Goal: Task Accomplishment & Management: Manage account settings

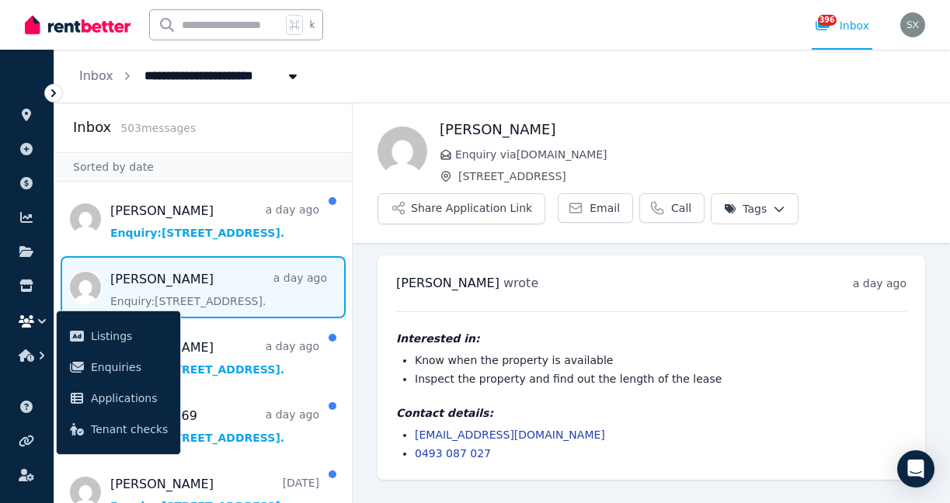
scroll to position [130, 0]
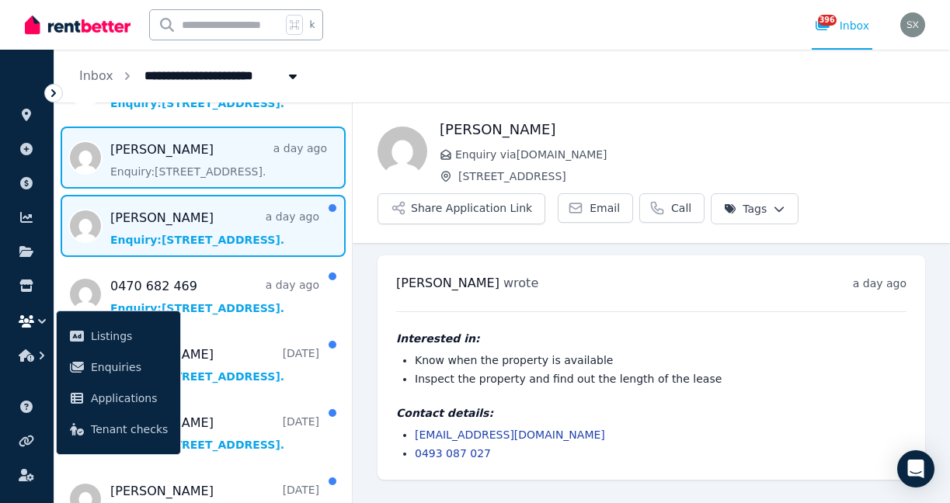
click at [223, 230] on span "Message list" at bounding box center [203, 226] width 298 height 62
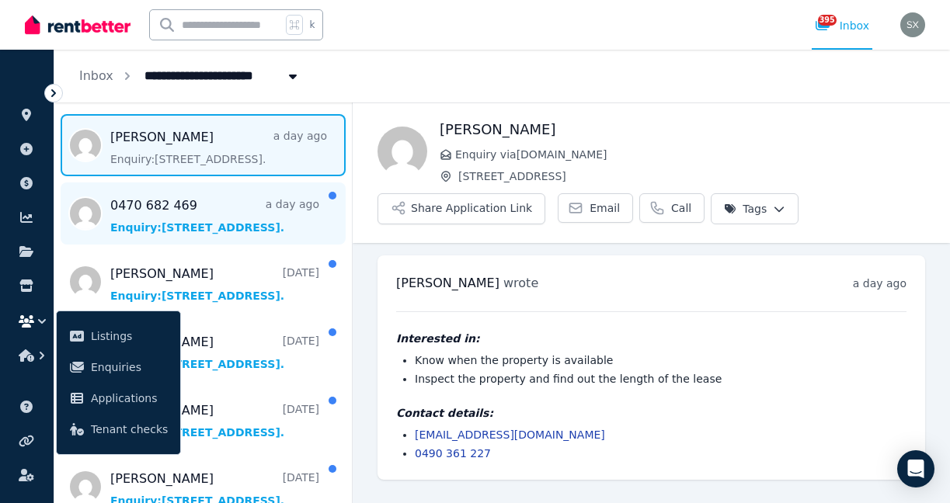
scroll to position [218, 0]
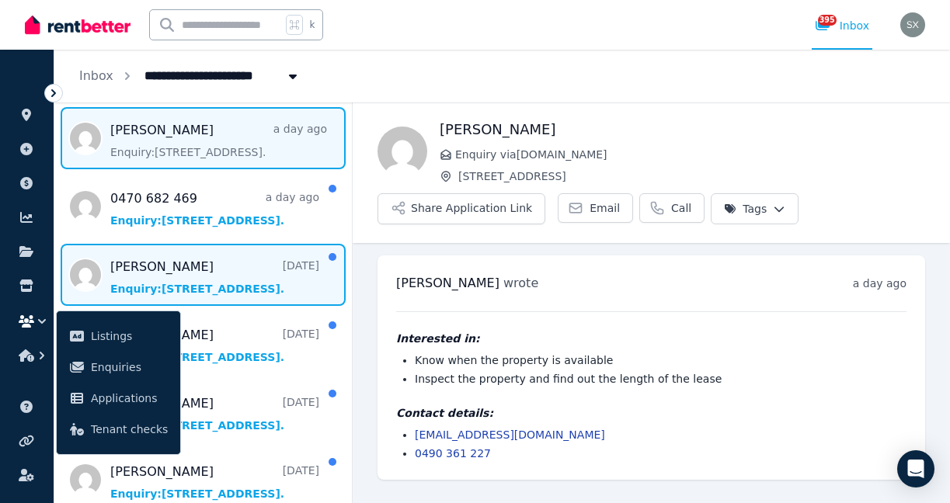
click at [245, 284] on span "Message list" at bounding box center [203, 275] width 298 height 62
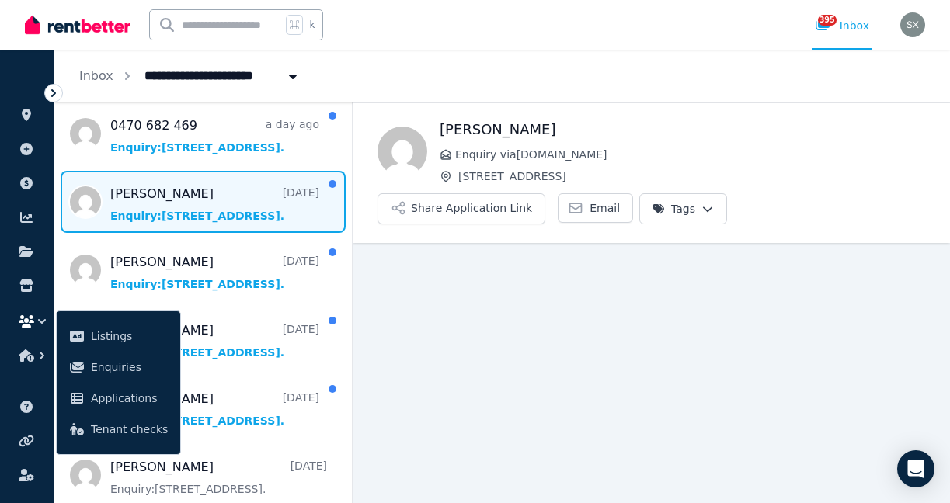
scroll to position [352, 0]
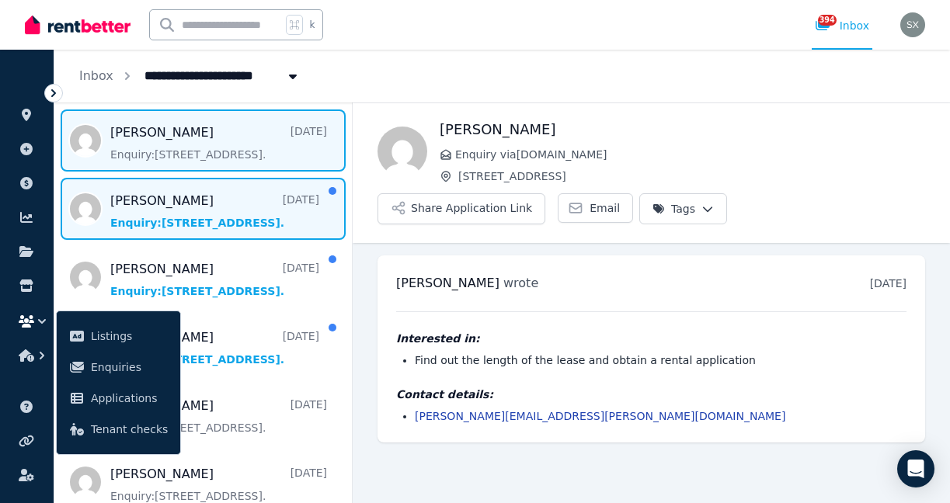
click at [245, 235] on span "Message list" at bounding box center [203, 209] width 298 height 62
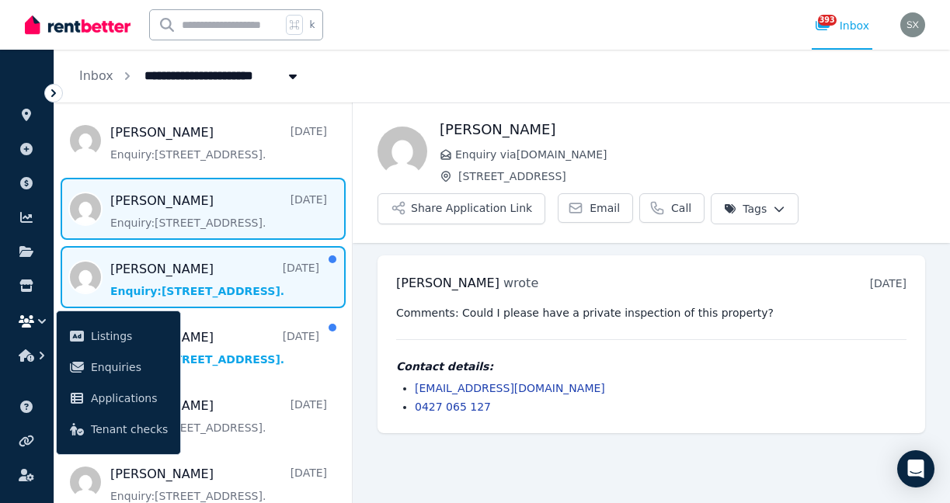
click at [231, 268] on span "Message list" at bounding box center [203, 277] width 298 height 62
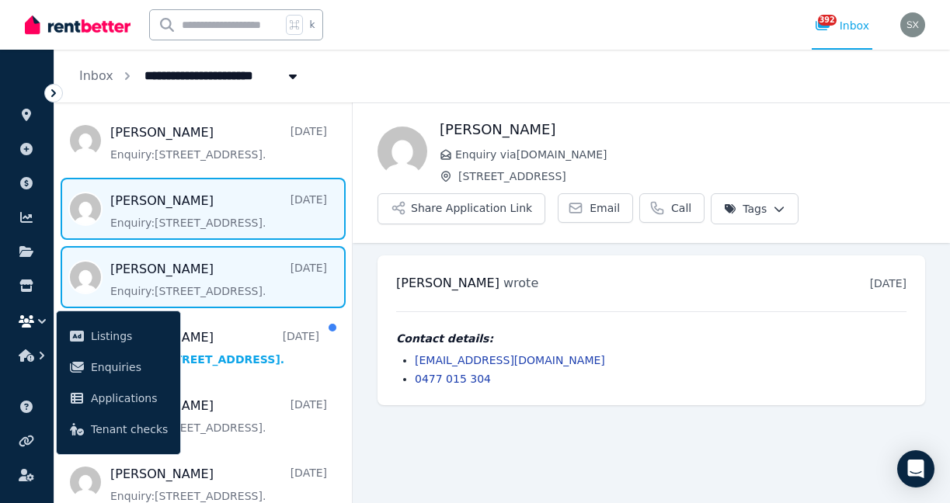
click at [227, 218] on span "Message list" at bounding box center [203, 209] width 298 height 62
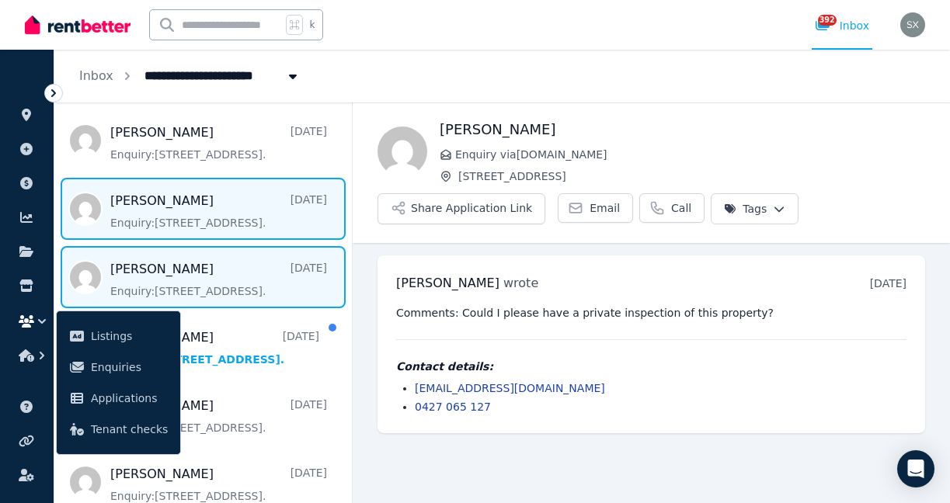
click at [166, 284] on span "Message list" at bounding box center [203, 277] width 298 height 62
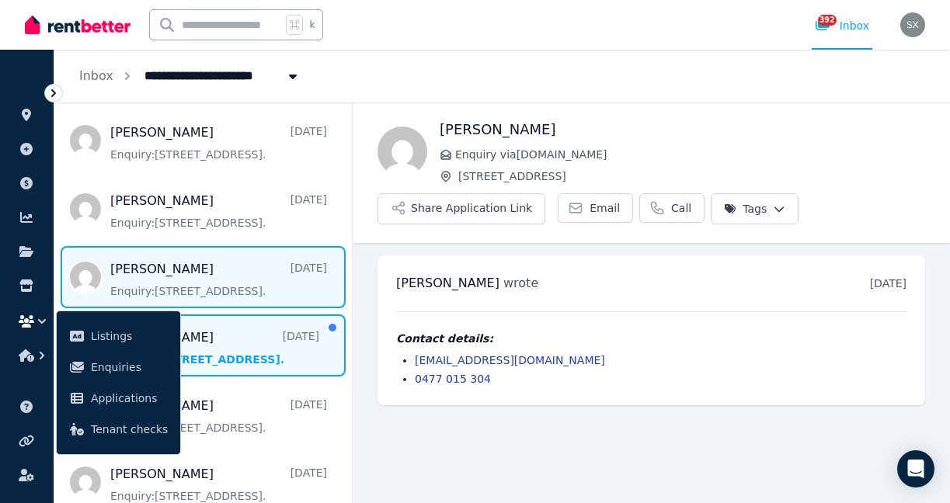
click at [242, 345] on span "Message list" at bounding box center [203, 346] width 298 height 62
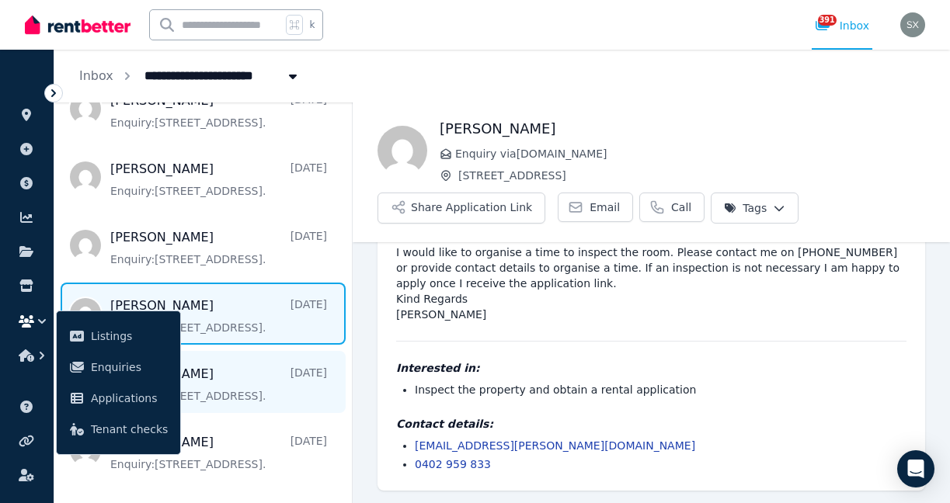
scroll to position [388, 0]
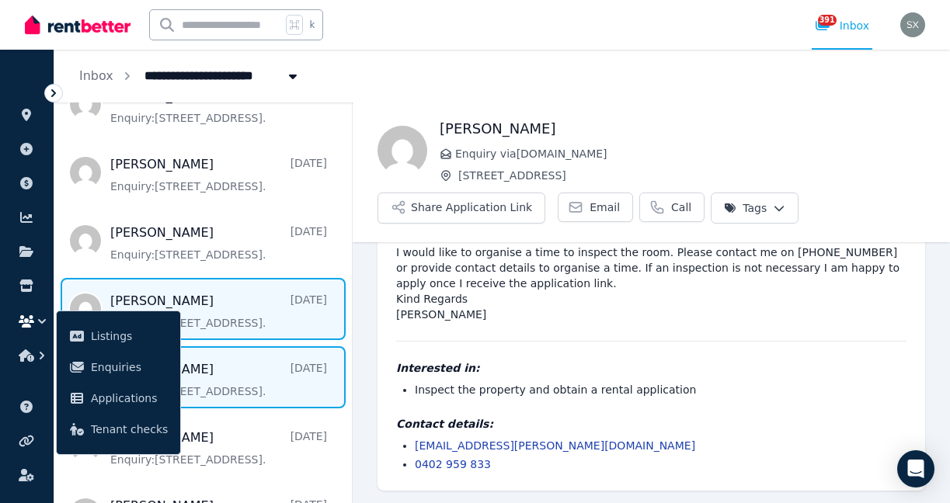
click at [221, 371] on span "Message list" at bounding box center [203, 377] width 298 height 62
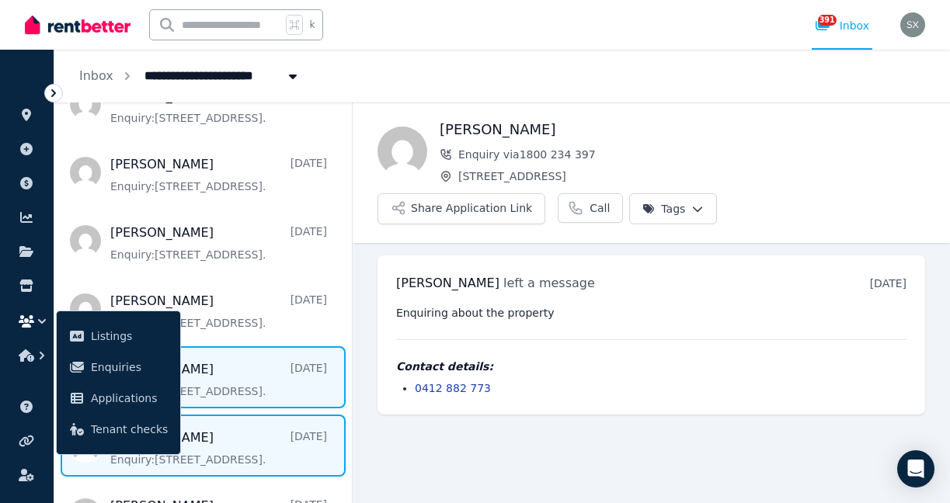
click at [243, 432] on span "Message list" at bounding box center [203, 446] width 298 height 62
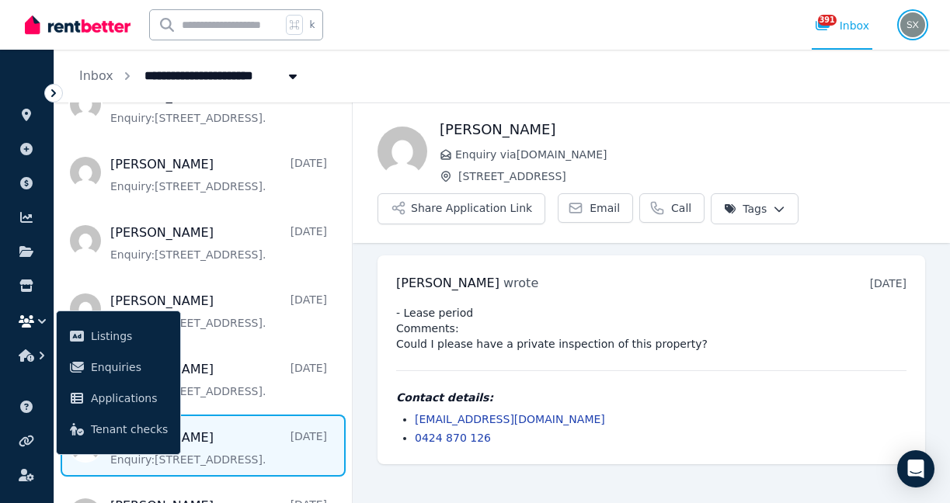
click at [914, 14] on img "button" at bounding box center [912, 24] width 25 height 25
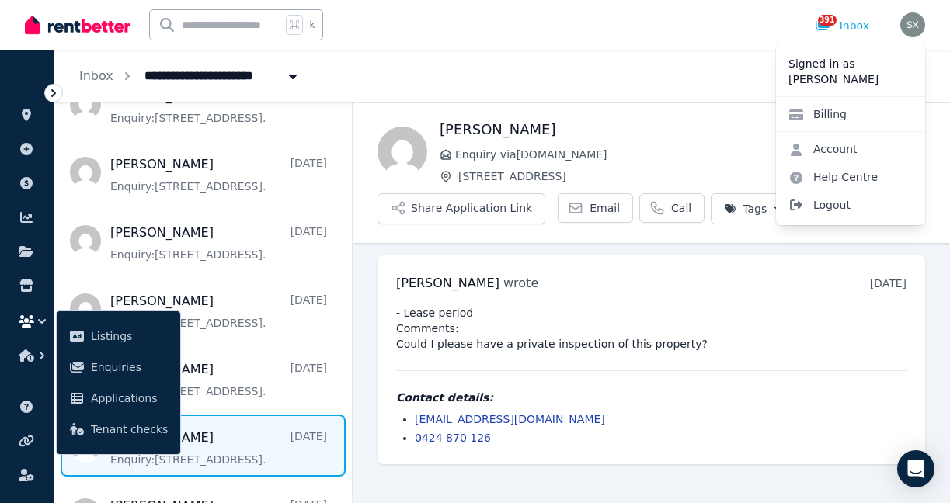
click at [840, 201] on span "Logout" at bounding box center [850, 205] width 149 height 28
